Goal: Information Seeking & Learning: Learn about a topic

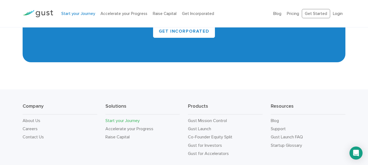
scroll to position [1041, 0]
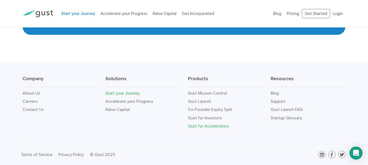
click at [218, 128] on link "Gust for Accelerators" at bounding box center [208, 126] width 41 height 5
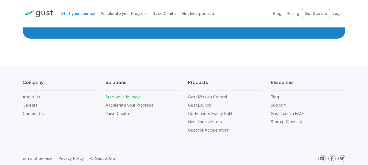
scroll to position [1175, 0]
click at [33, 95] on link "About Us" at bounding box center [32, 97] width 18 height 5
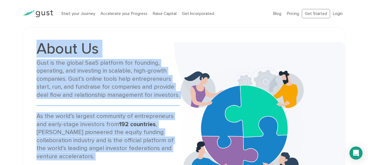
drag, startPoint x: 38, startPoint y: 48, endPoint x: 156, endPoint y: 155, distance: 159.1
click at [156, 155] on div "About Us Gust is the global SaaS platform for founding, operating, and investin…" at bounding box center [108, 129] width 144 height 176
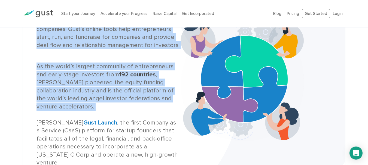
scroll to position [59, 0]
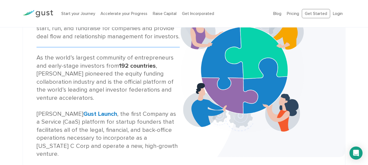
click at [38, 104] on div "As the world’s largest community of entrepreneurs and early-stage investors fro…" at bounding box center [108, 106] width 144 height 104
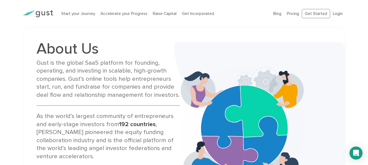
scroll to position [2, 0]
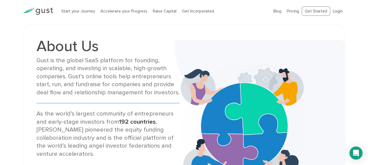
click at [37, 59] on div "Gust is the global SaaS platform for founding, operating, and investing in scal…" at bounding box center [108, 77] width 144 height 40
click at [36, 62] on div "About Us Gust is the global SaaS platform for founding, operating, and investin…" at bounding box center [108, 127] width 152 height 176
click at [36, 59] on div "Gust is the global SaaS platform for founding, operating, and investing in scal…" at bounding box center [108, 77] width 144 height 40
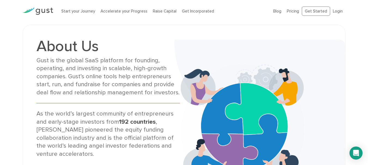
drag, startPoint x: 37, startPoint y: 60, endPoint x: 150, endPoint y: 33, distance: 116.2
click at [150, 33] on div "About Us Gust is the global SaaS platform for founding, operating, and investin…" at bounding box center [184, 126] width 323 height 203
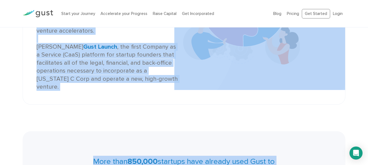
scroll to position [137, 0]
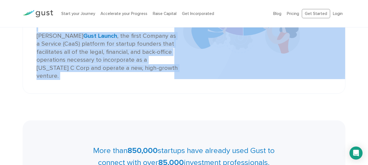
drag, startPoint x: 37, startPoint y: 60, endPoint x: 60, endPoint y: 80, distance: 31.1
copy main "Gust is the global SaaS platform for founding, operating, and investing in scal…"
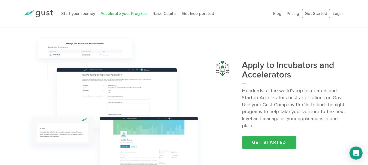
scroll to position [544, 0]
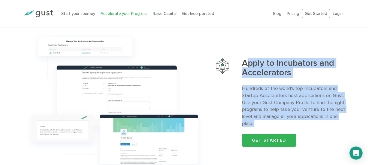
drag, startPoint x: 245, startPoint y: 62, endPoint x: 261, endPoint y: 125, distance: 65.8
click at [261, 125] on div "Apply to Incubators and Accelerators Hundreds of the world’s top Incubators and…" at bounding box center [294, 103] width 104 height 89
copy div "pply to Incubators and Accelerators Hundreds of the world’s top Incubators and …"
click at [361, 96] on div "Apply to Incubators and Accelerators Hundreds of the world’s top Incubators and…" at bounding box center [184, 102] width 368 height 147
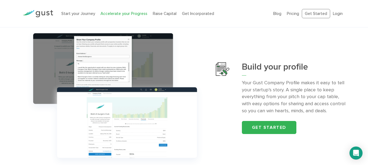
scroll to position [185, 0]
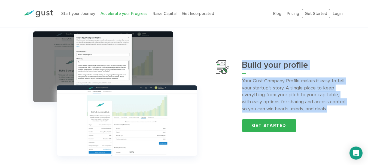
drag, startPoint x: 243, startPoint y: 64, endPoint x: 328, endPoint y: 109, distance: 97.1
click at [328, 109] on div "Build your profile Your Gust Company Profile makes it easy to tell your startup…" at bounding box center [294, 96] width 104 height 72
copy div "Build your profile Your Gust Company Profile makes it easy to tell your startup…"
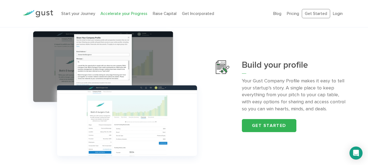
click at [229, 97] on div "Build your profile Your Gust Company Profile makes it easy to tell your startup…" at bounding box center [281, 96] width 130 height 72
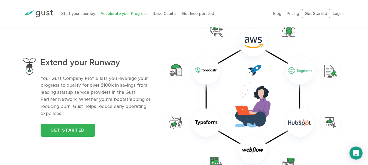
scroll to position [368, 0]
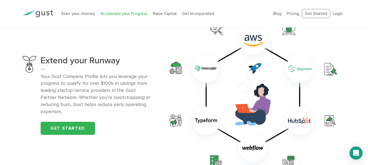
drag, startPoint x: 43, startPoint y: 61, endPoint x: 44, endPoint y: 67, distance: 6.4
drag, startPoint x: 44, startPoint y: 67, endPoint x: 145, endPoint y: 57, distance: 102.1
click at [145, 57] on div "Extend your Runway Your Gust Company Profile lets you leverage your progress to…" at bounding box center [184, 96] width 331 height 164
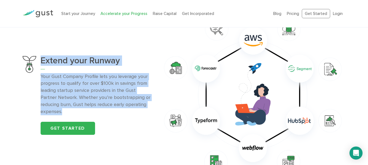
drag, startPoint x: 41, startPoint y: 63, endPoint x: 150, endPoint y: 107, distance: 116.8
click at [150, 107] on div "Extend your Runway Your Gust Company Profile lets you leverage your progress to…" at bounding box center [97, 95] width 112 height 79
copy div "Extend your Runway Your Gust Company Profile lets you leverage your progress to…"
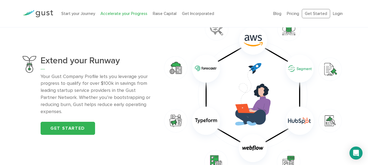
click at [129, 130] on div "Get started" at bounding box center [97, 128] width 112 height 13
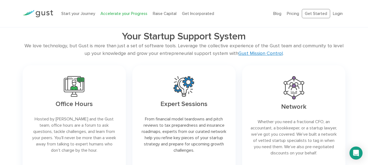
scroll to position [721, 0]
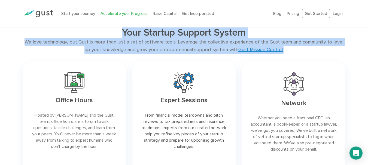
drag, startPoint x: 121, startPoint y: 30, endPoint x: 284, endPoint y: 48, distance: 164.2
click at [284, 48] on div "Your Startup Support System We love technology, but Gust is more than just a se…" at bounding box center [184, 102] width 331 height 151
copy div "Your Startup Support System We love technology, but Gust is more than just a se…"
click at [31, 101] on link at bounding box center [74, 118] width 103 height 113
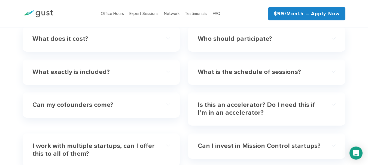
scroll to position [1586, 0]
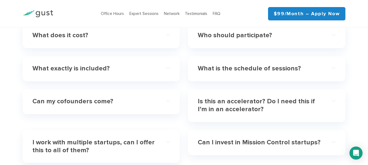
click at [298, 105] on h4 "Is this an accelerator? Do I need this if I’m in an accelerator?" at bounding box center [260, 106] width 124 height 16
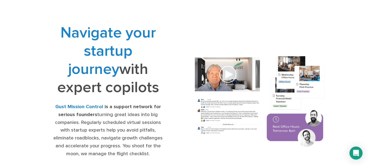
scroll to position [0, 0]
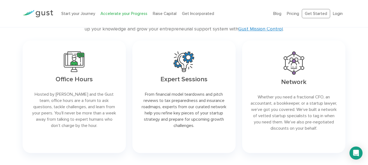
scroll to position [760, 0]
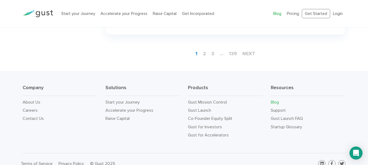
scroll to position [869, 0]
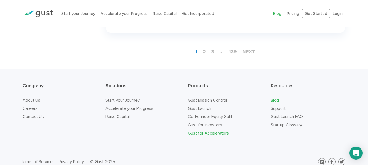
click at [215, 131] on link "Gust for Accelerators" at bounding box center [208, 133] width 41 height 5
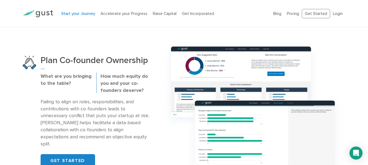
scroll to position [328, 0]
